Goal: Book appointment/travel/reservation

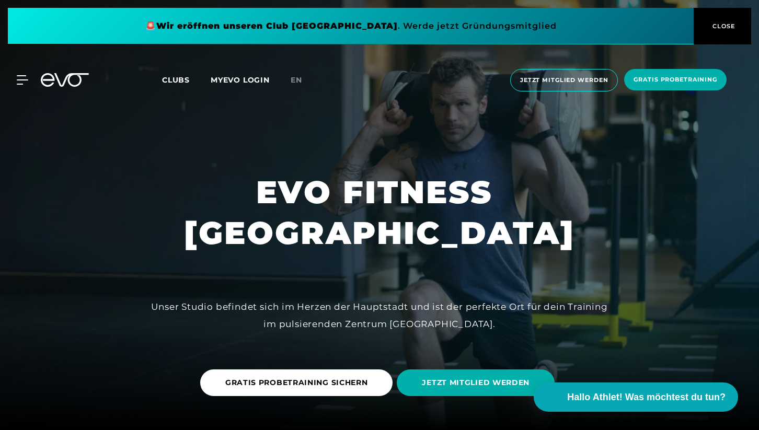
click at [180, 81] on span "Clubs" at bounding box center [176, 79] width 28 height 9
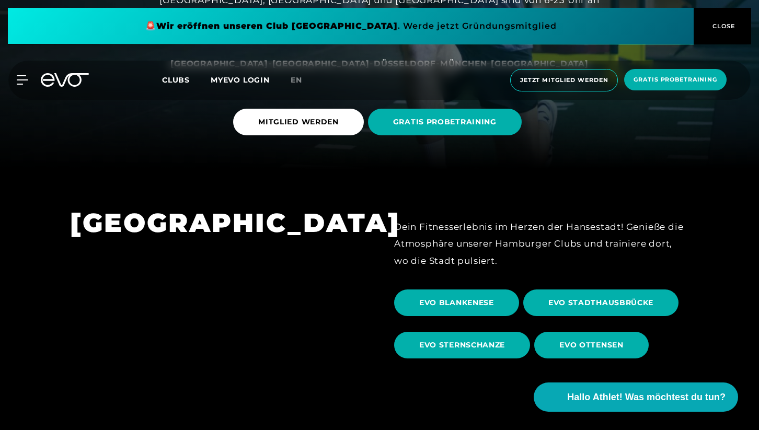
scroll to position [247, 0]
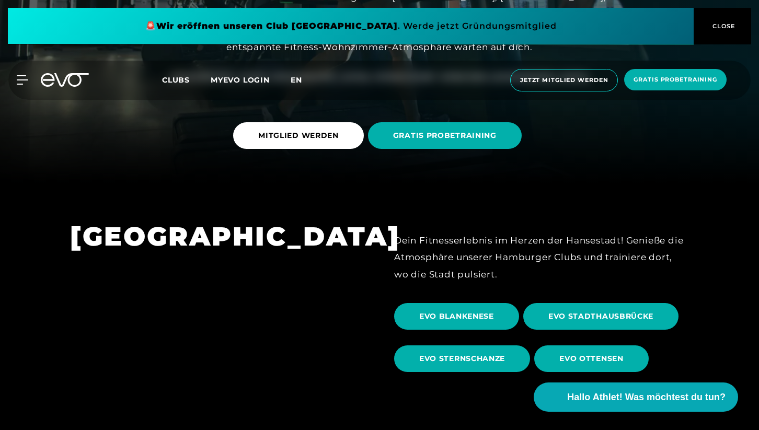
click at [294, 77] on span "en" at bounding box center [297, 79] width 12 height 9
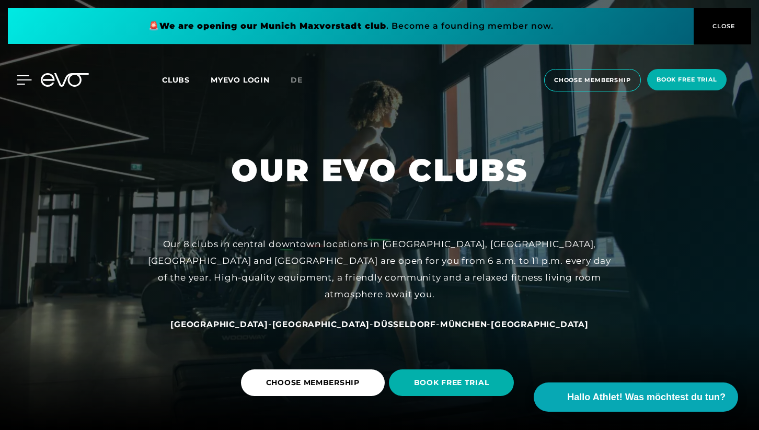
click at [19, 79] on icon at bounding box center [24, 79] width 15 height 9
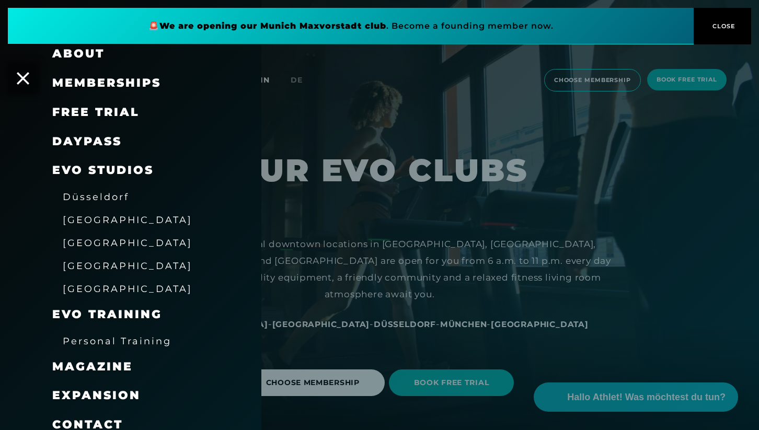
scroll to position [98, 0]
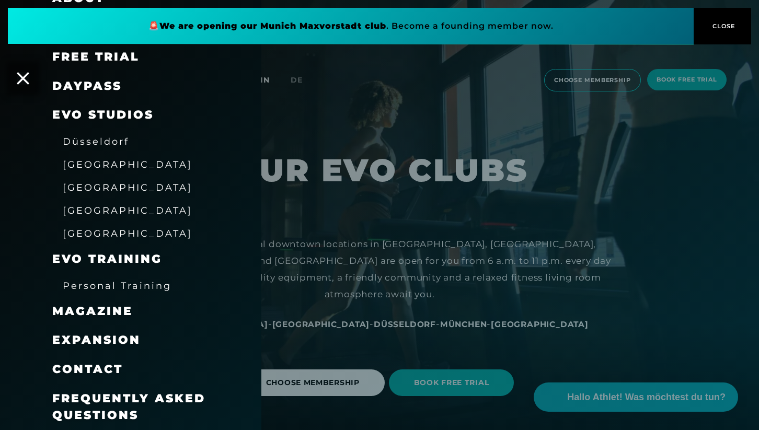
click at [420, 114] on div at bounding box center [379, 215] width 759 height 430
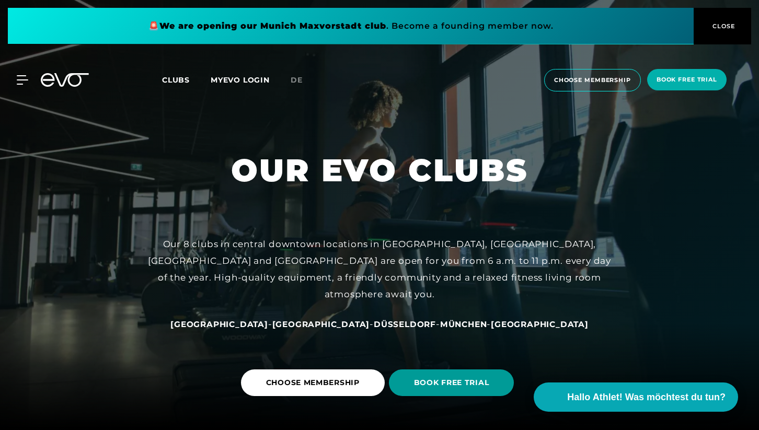
click at [458, 378] on span "BOOK FREE TRIAL" at bounding box center [451, 383] width 75 height 11
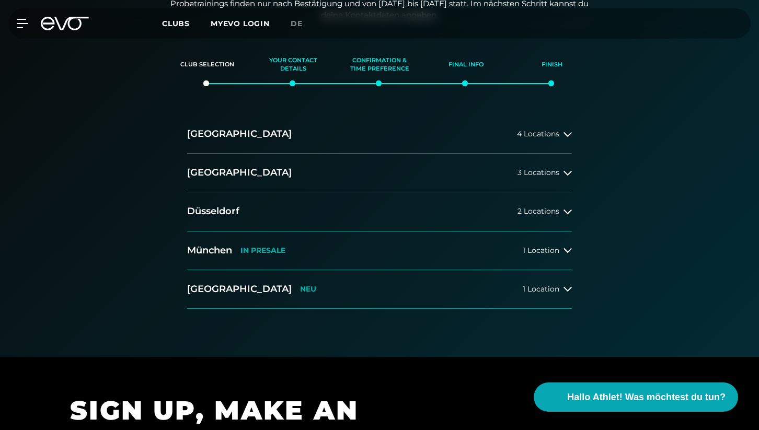
scroll to position [157, 0]
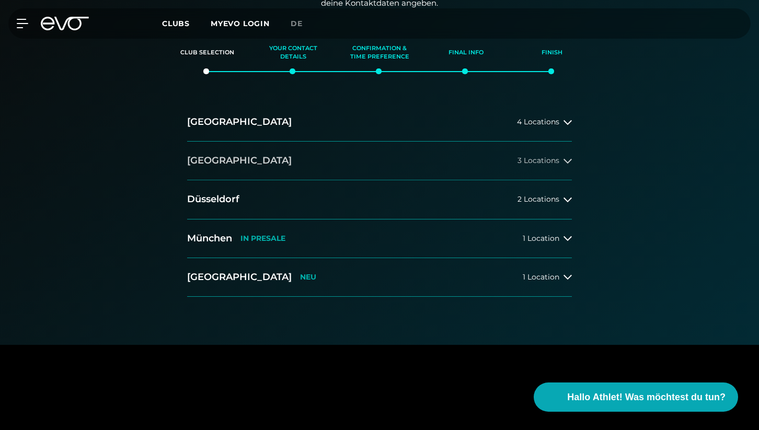
click at [286, 166] on button "[GEOGRAPHIC_DATA] 3 Locations" at bounding box center [379, 161] width 385 height 39
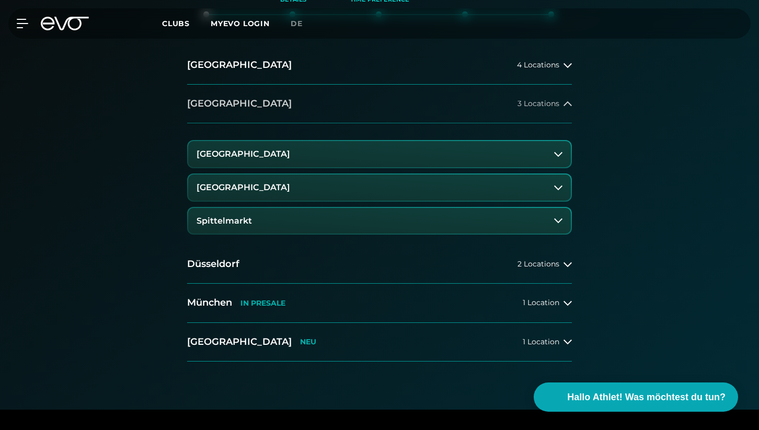
scroll to position [219, 0]
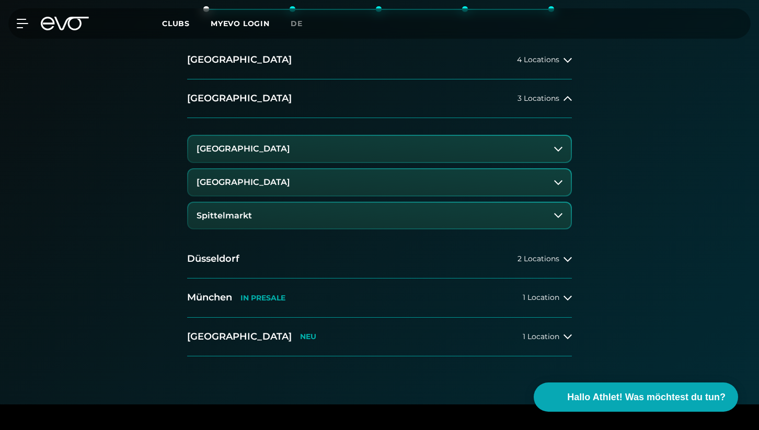
click at [279, 185] on h3 "[GEOGRAPHIC_DATA]" at bounding box center [244, 182] width 94 height 9
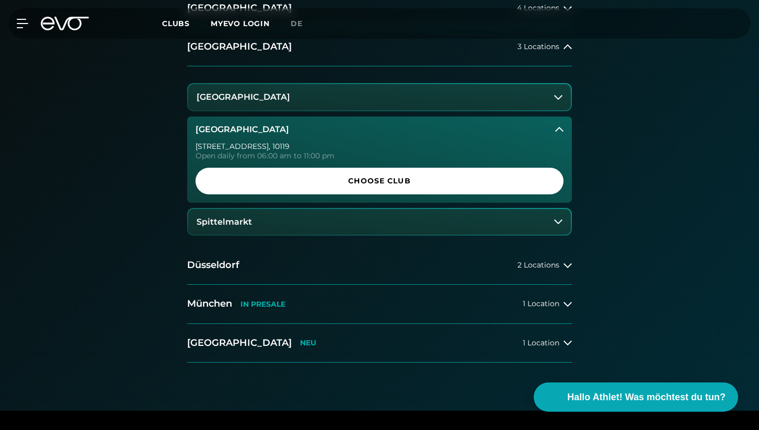
scroll to position [279, 0]
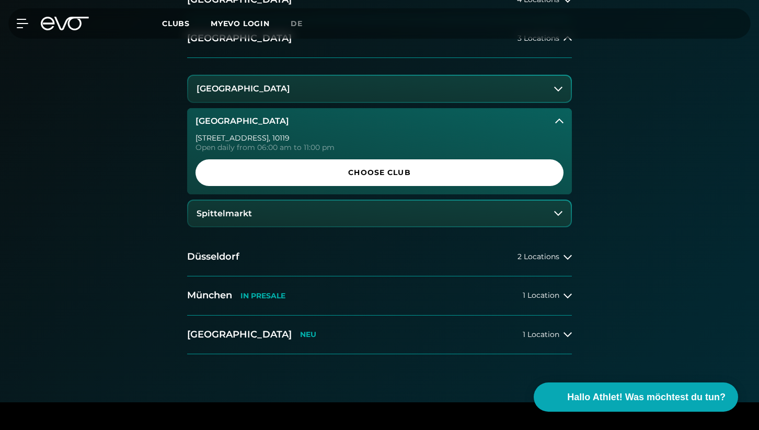
click at [279, 185] on link "Choose Club" at bounding box center [380, 172] width 368 height 27
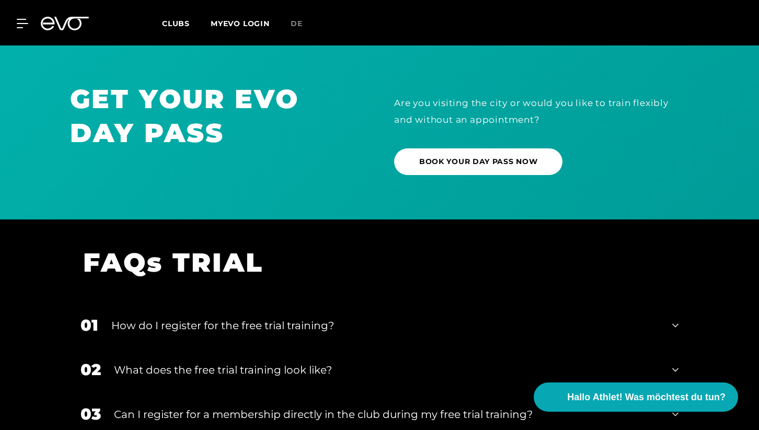
scroll to position [595, 0]
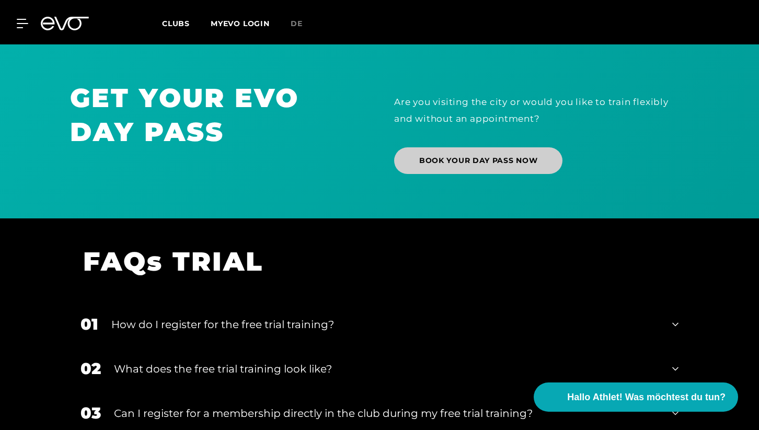
click at [483, 166] on span "BOOK YOUR DAY PASS NOW" at bounding box center [478, 160] width 118 height 11
